Goal: Feedback & Contribution: Contribute content

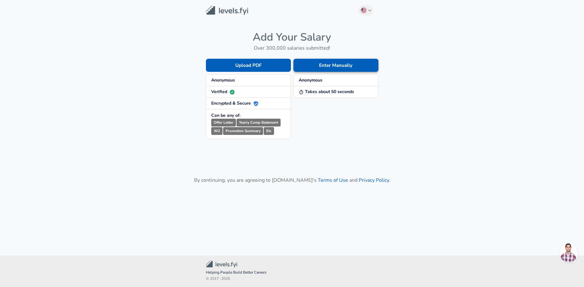
click at [315, 64] on button "Enter Manually" at bounding box center [335, 65] width 85 height 13
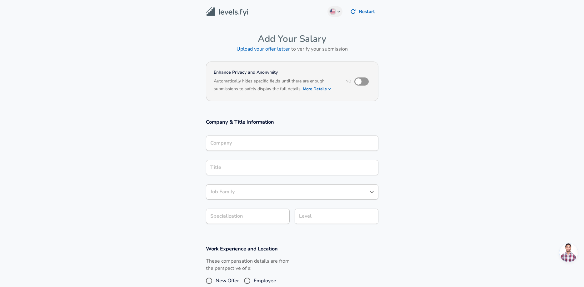
click at [272, 139] on input "Company" at bounding box center [292, 143] width 167 height 10
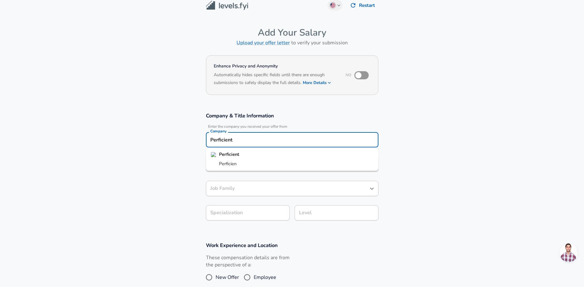
type input "Perficient"
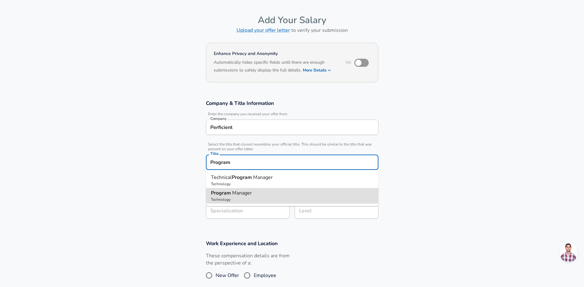
type input "Program Manager"
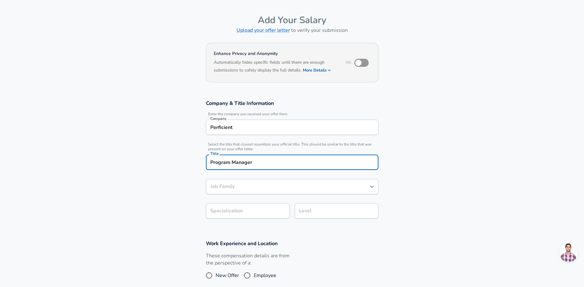
type input "Program Manager"
click at [253, 214] on input "Specialization" at bounding box center [248, 210] width 84 height 15
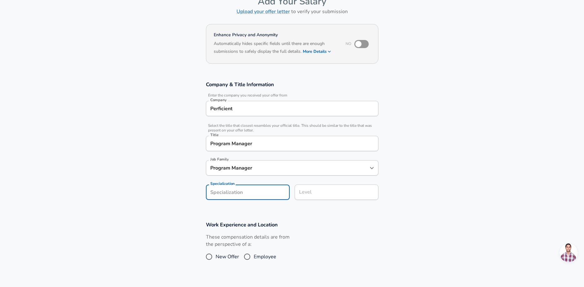
click at [322, 194] on input "Level" at bounding box center [336, 192] width 78 height 10
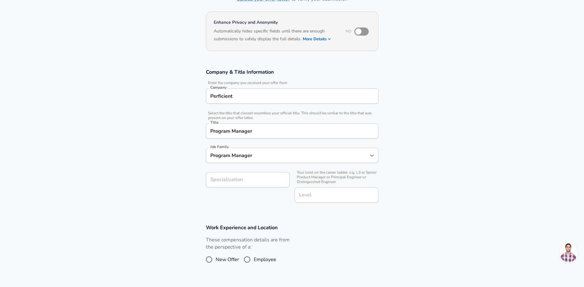
click at [289, 219] on section "Work Experience and Location These compensation details are from the perspectiv…" at bounding box center [292, 248] width 584 height 62
click at [245, 261] on input "Employee" at bounding box center [246, 260] width 13 height 10
radio input "true"
click at [307, 237] on body "English ([GEOGRAPHIC_DATA]) Change Restart Add Your Salary Upload your offer le…" at bounding box center [292, 93] width 584 height 287
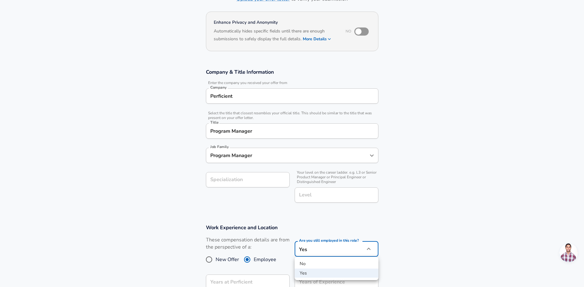
click at [340, 277] on li "Yes" at bounding box center [337, 273] width 84 height 9
click at [357, 27] on input "checkbox" at bounding box center [358, 32] width 36 height 12
checkbox input "true"
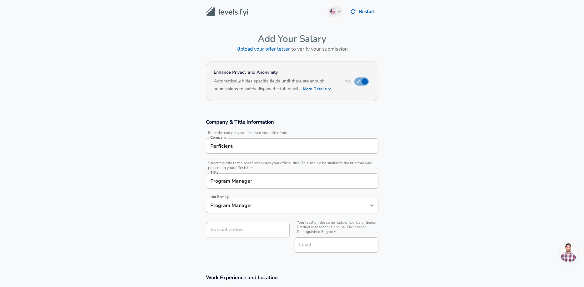
scroll to position [191, 0]
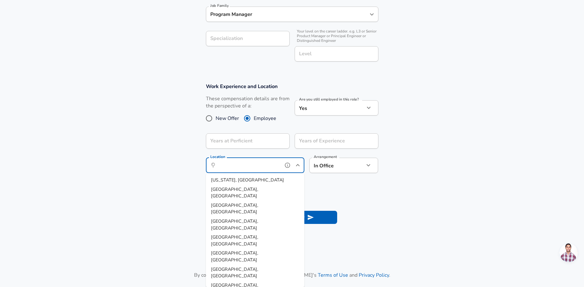
click at [266, 167] on input "Location" at bounding box center [248, 166] width 64 height 10
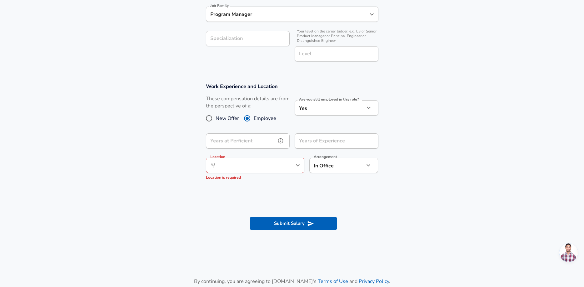
click at [266, 138] on input "Years at Perficient" at bounding box center [241, 140] width 70 height 15
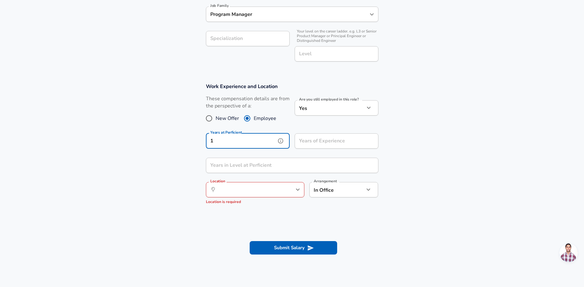
type input "1"
click at [323, 141] on input "Years of Experience" at bounding box center [330, 140] width 70 height 15
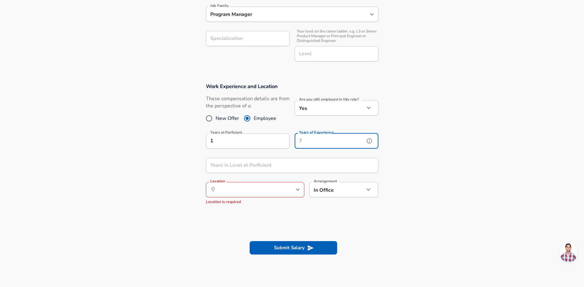
click at [323, 141] on input "Years of Experience" at bounding box center [330, 140] width 70 height 15
type input "13"
click at [300, 165] on input "Years in Level at Perficient" at bounding box center [285, 165] width 159 height 15
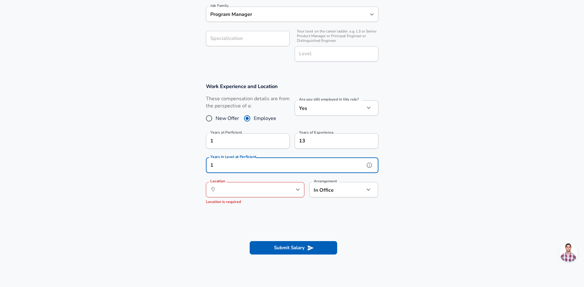
type input "1"
click at [261, 186] on input "Location" at bounding box center [248, 190] width 64 height 10
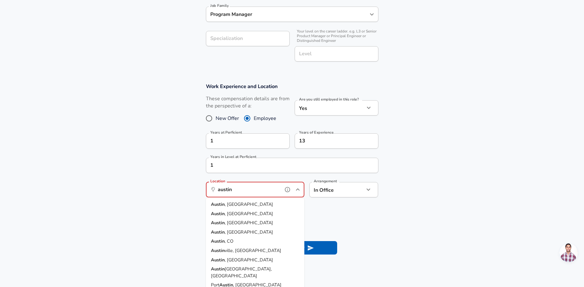
click at [259, 201] on li "[GEOGRAPHIC_DATA] , [GEOGRAPHIC_DATA]" at bounding box center [255, 204] width 98 height 9
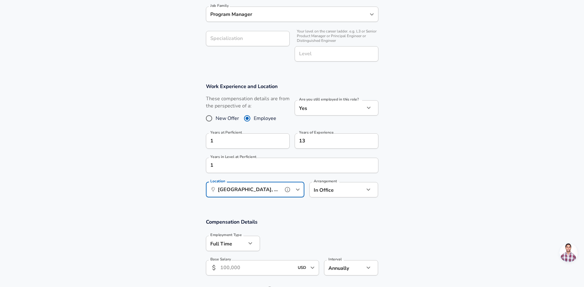
type input "[GEOGRAPHIC_DATA], [GEOGRAPHIC_DATA]"
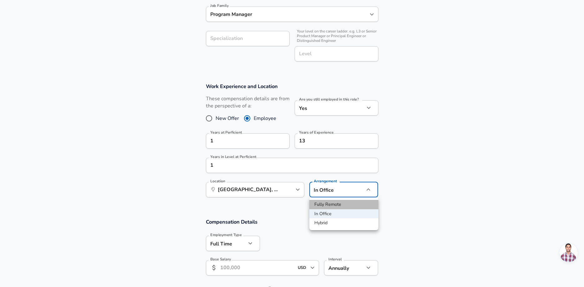
click at [342, 205] on li "Fully Remote" at bounding box center [343, 204] width 69 height 9
type input "remote"
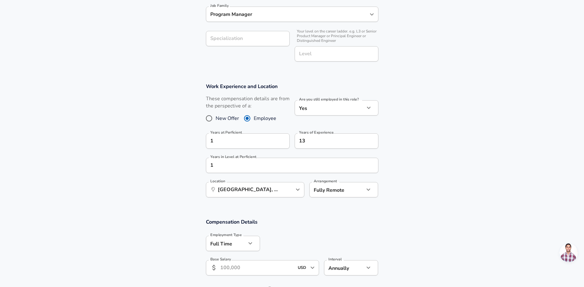
click at [327, 220] on h3 "Compensation Details" at bounding box center [292, 221] width 172 height 7
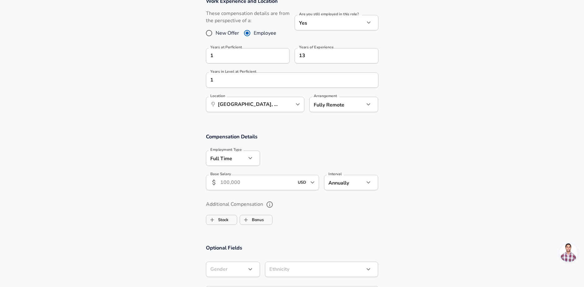
scroll to position [287, 0]
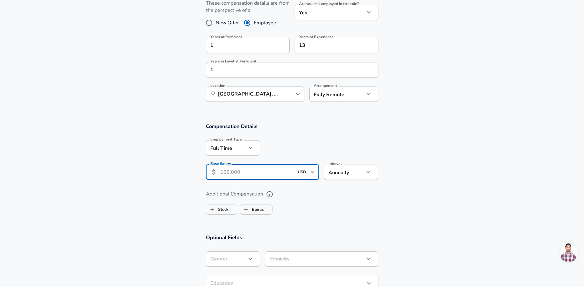
click at [245, 172] on input "Base Salary" at bounding box center [257, 172] width 74 height 15
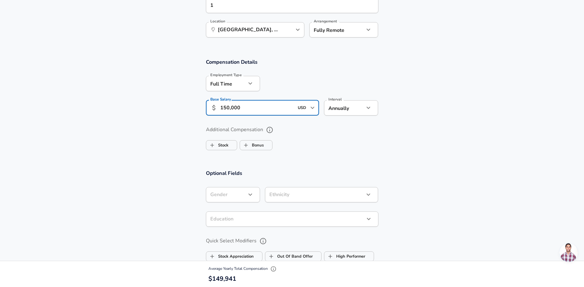
scroll to position [382, 0]
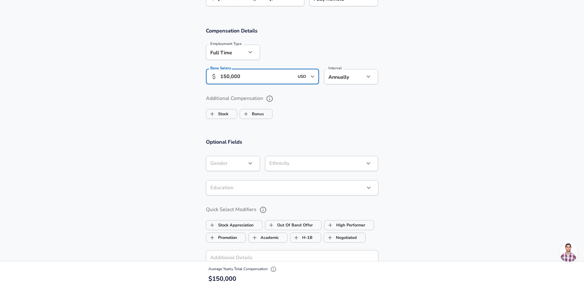
type input "150,000"
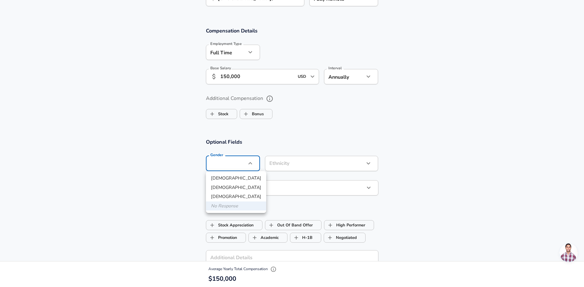
click at [223, 189] on li "[DEMOGRAPHIC_DATA]" at bounding box center [236, 187] width 60 height 9
type input "[DEMOGRAPHIC_DATA]"
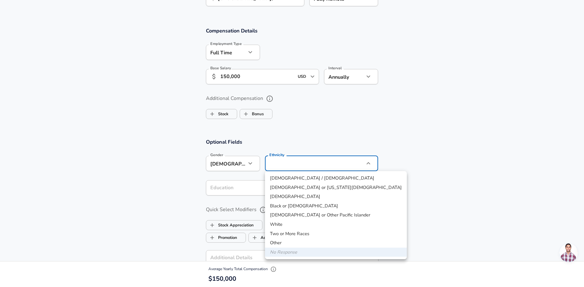
click at [280, 197] on li "[DEMOGRAPHIC_DATA]" at bounding box center [336, 196] width 142 height 9
type input "[DEMOGRAPHIC_DATA]"
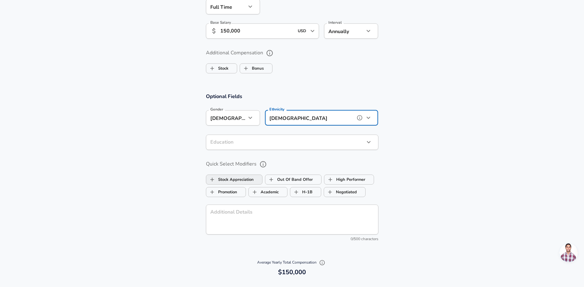
scroll to position [478, 0]
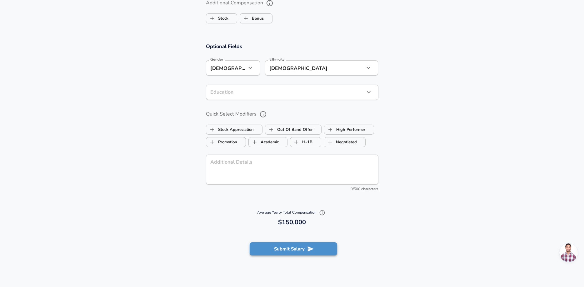
click at [284, 250] on button "Submit Salary" at bounding box center [293, 248] width 87 height 13
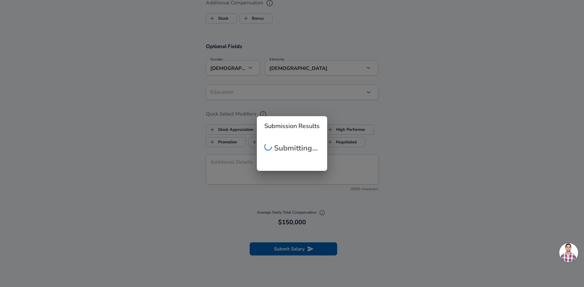
checkbox input "false"
